Goal: Task Accomplishment & Management: Manage account settings

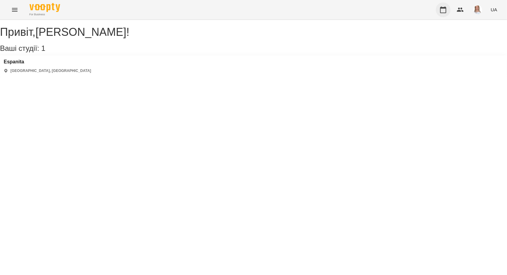
click at [441, 9] on icon "button" at bounding box center [443, 9] width 7 height 7
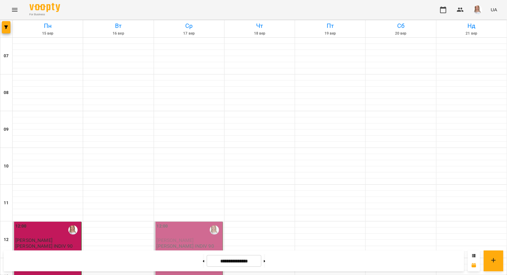
scroll to position [245, 0]
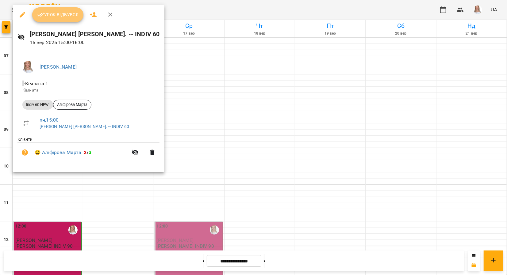
click at [49, 11] on span "Урок відбувся" at bounding box center [58, 14] width 42 height 7
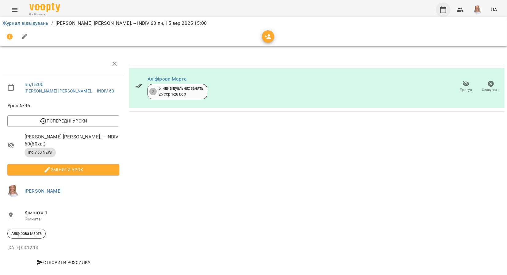
click at [444, 7] on icon "button" at bounding box center [443, 9] width 6 height 7
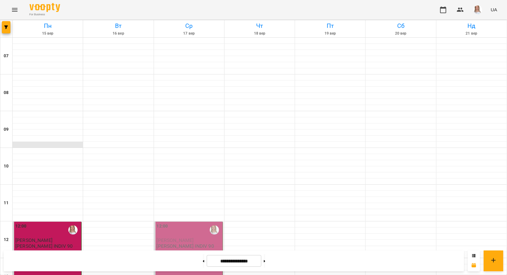
scroll to position [276, 0]
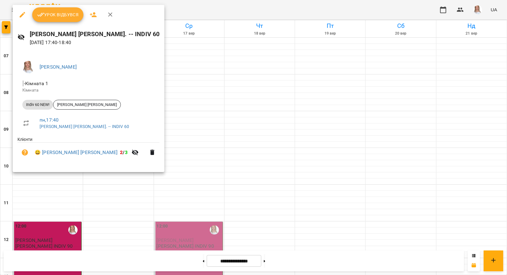
click at [63, 10] on button "Урок відбувся" at bounding box center [58, 14] width 52 height 15
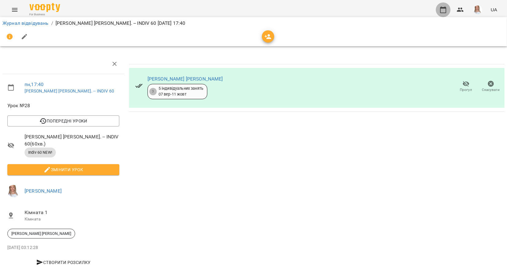
click at [440, 8] on icon "button" at bounding box center [443, 9] width 7 height 7
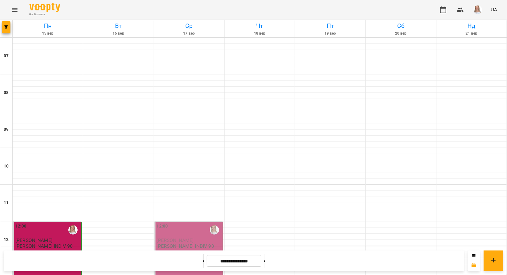
click at [203, 263] on button at bounding box center [204, 261] width 2 height 13
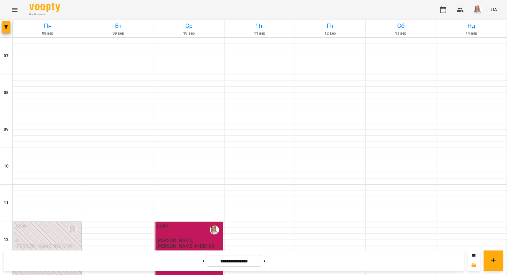
scroll to position [368, 0]
click at [265, 261] on icon at bounding box center [265, 261] width 2 height 2
type input "**********"
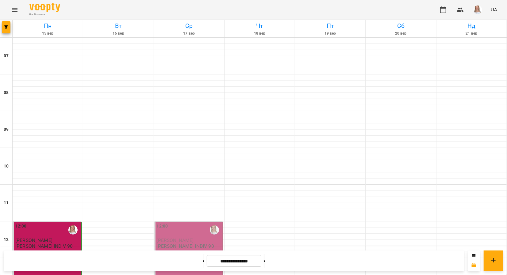
scroll to position [378, 0]
